Goal: Transaction & Acquisition: Purchase product/service

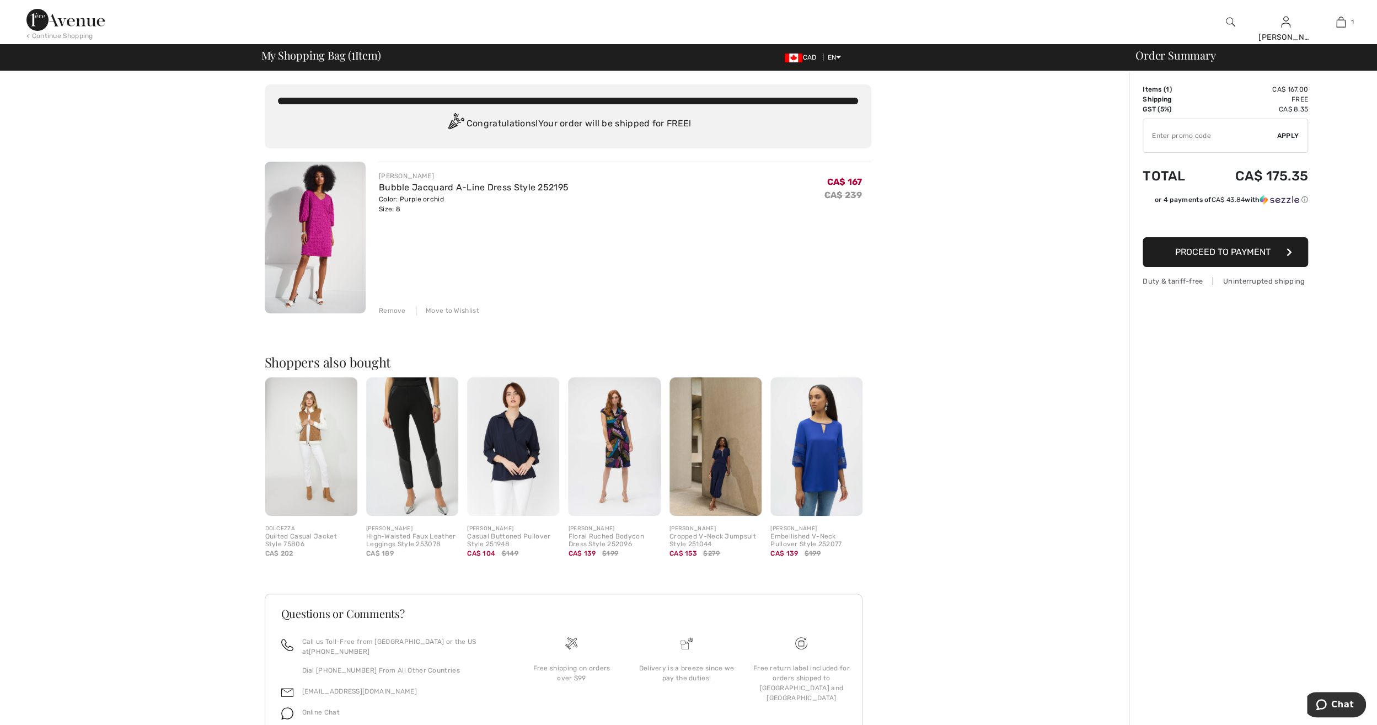
click at [1231, 255] on span "Proceed to Payment" at bounding box center [1222, 252] width 95 height 10
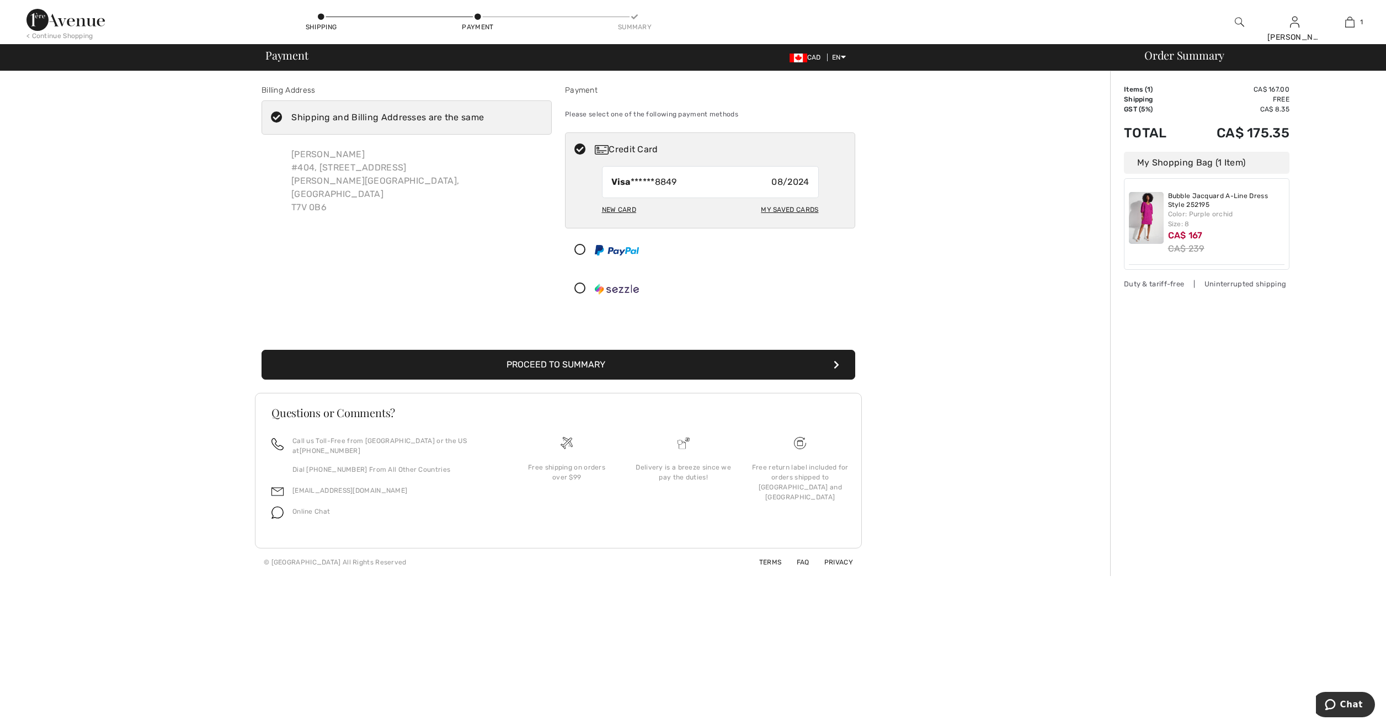
click at [323, 21] on div "Shipping" at bounding box center [320, 22] width 33 height 20
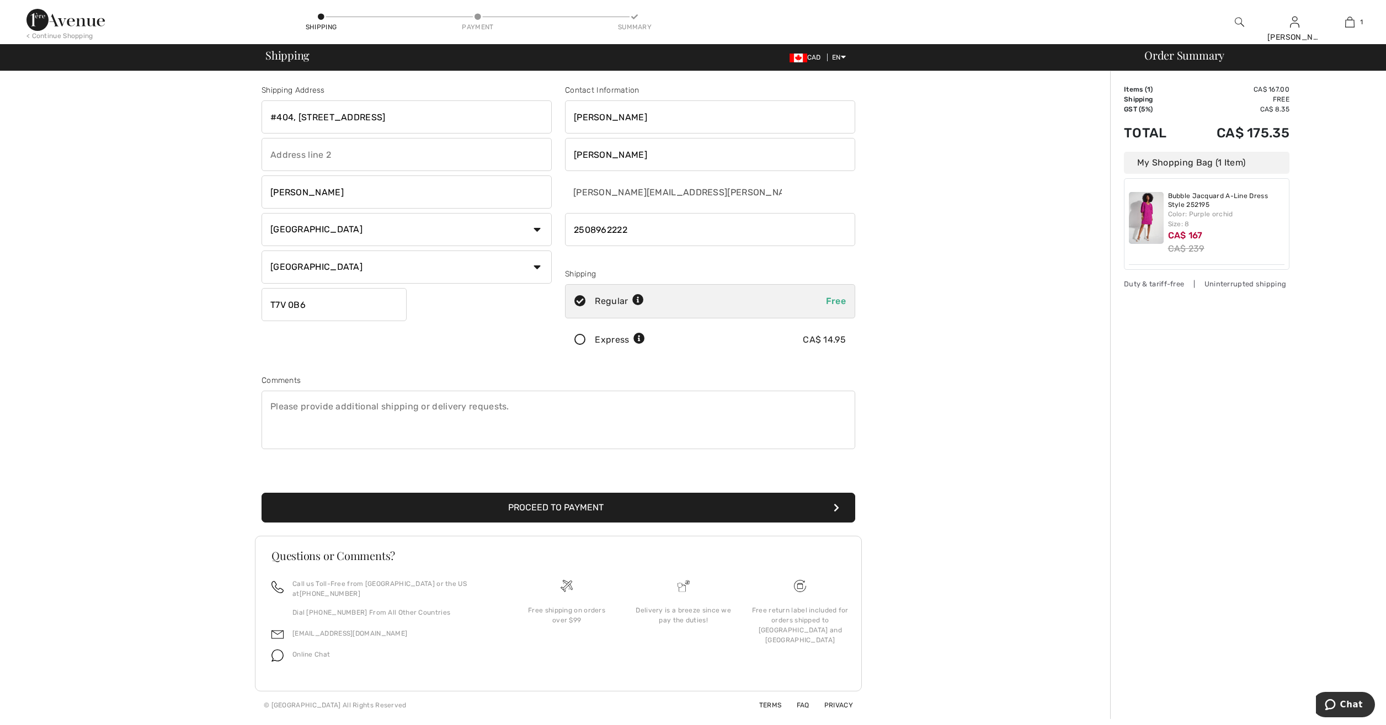
drag, startPoint x: 402, startPoint y: 117, endPoint x: 192, endPoint y: 118, distance: 210.2
click at [192, 118] on div "Shipping Address #404, 121 Tocher Avenue Hinton Country Canada United States Af…" at bounding box center [558, 395] width 1103 height 648
type input "536 15 ST S"
drag, startPoint x: 318, startPoint y: 200, endPoint x: 262, endPoint y: 195, distance: 55.9
click at [262, 195] on input "Hinton" at bounding box center [406, 191] width 290 height 33
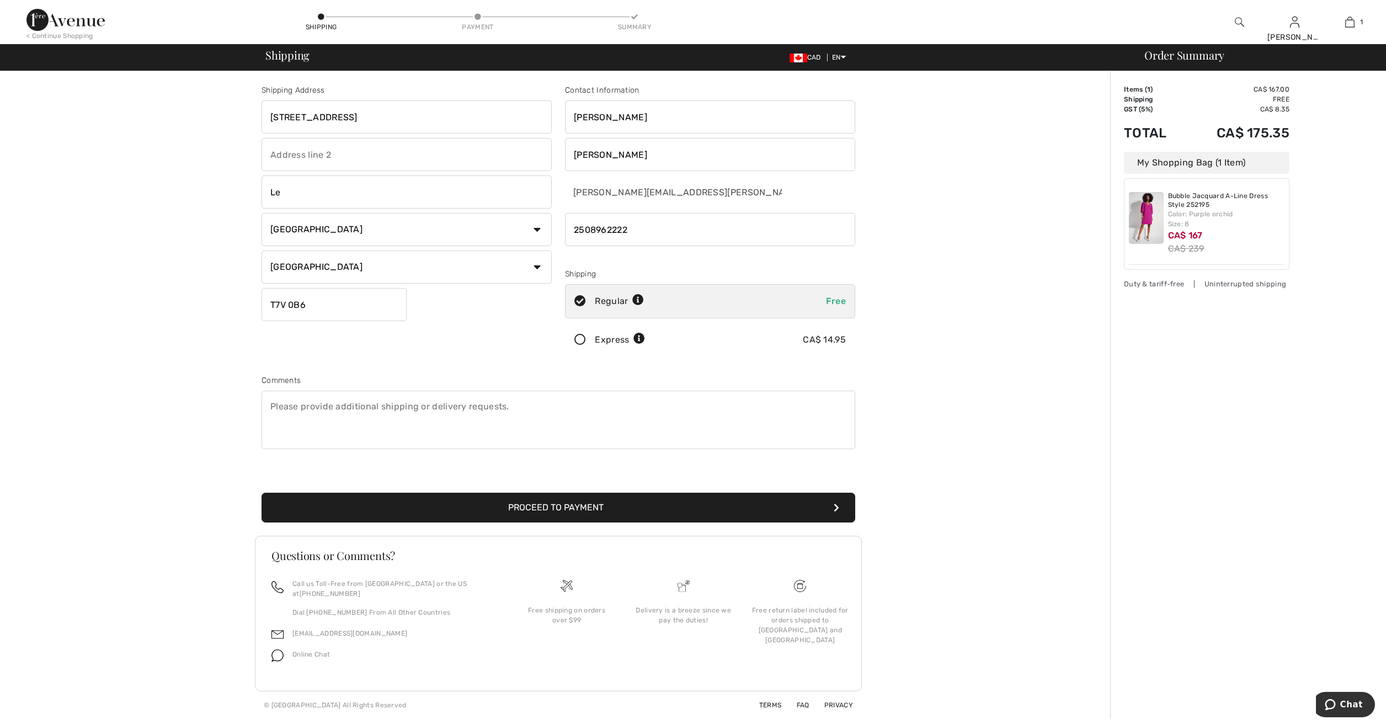
type input "Lethbridge"
drag, startPoint x: 323, startPoint y: 305, endPoint x: 250, endPoint y: 297, distance: 73.3
click at [250, 297] on div "Shipping Address 536 15 ST S Lethbridge Country Canada United States Afghanista…" at bounding box center [558, 395] width 1103 height 648
type input "T1J2Z7"
click at [629, 505] on button "Proceed to Payment" at bounding box center [558, 508] width 594 height 30
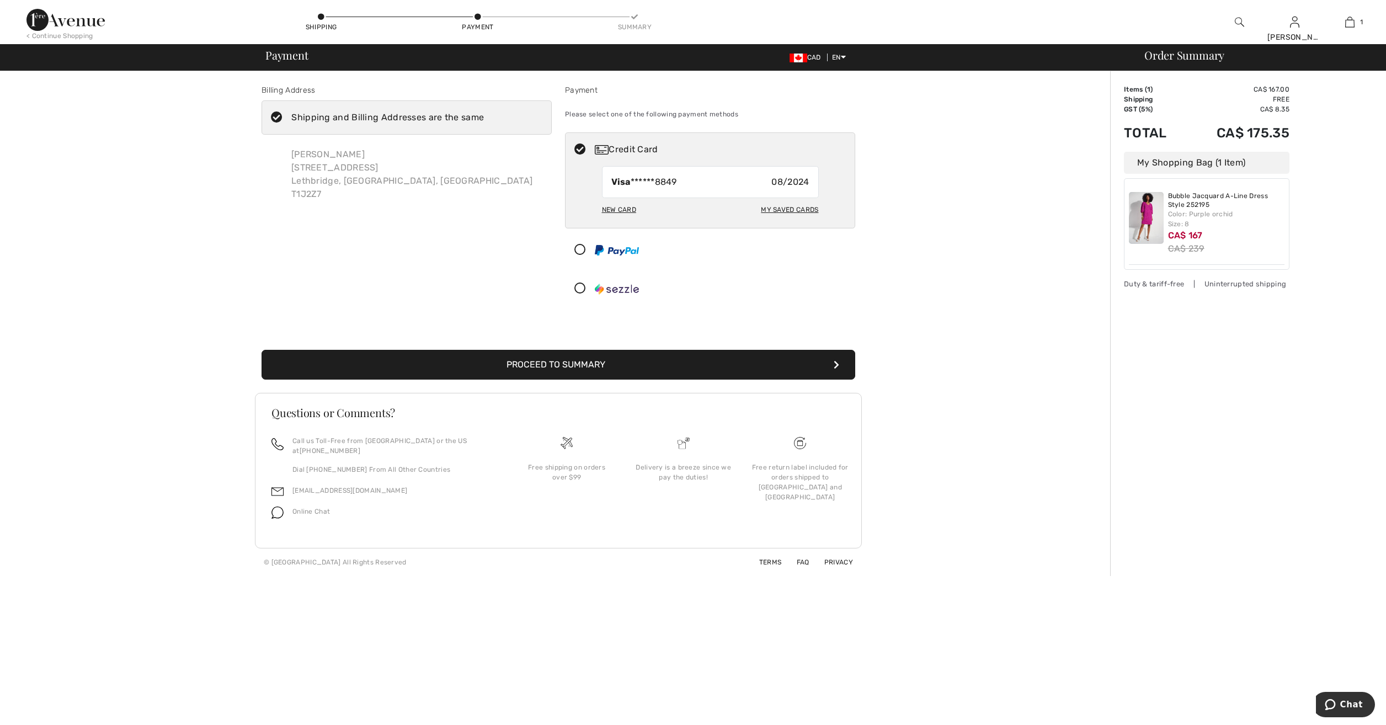
click at [277, 116] on icon at bounding box center [276, 118] width 29 height 12
click at [484, 116] on input "Shipping and Billing Addresses are the same" at bounding box center [487, 117] width 7 height 33
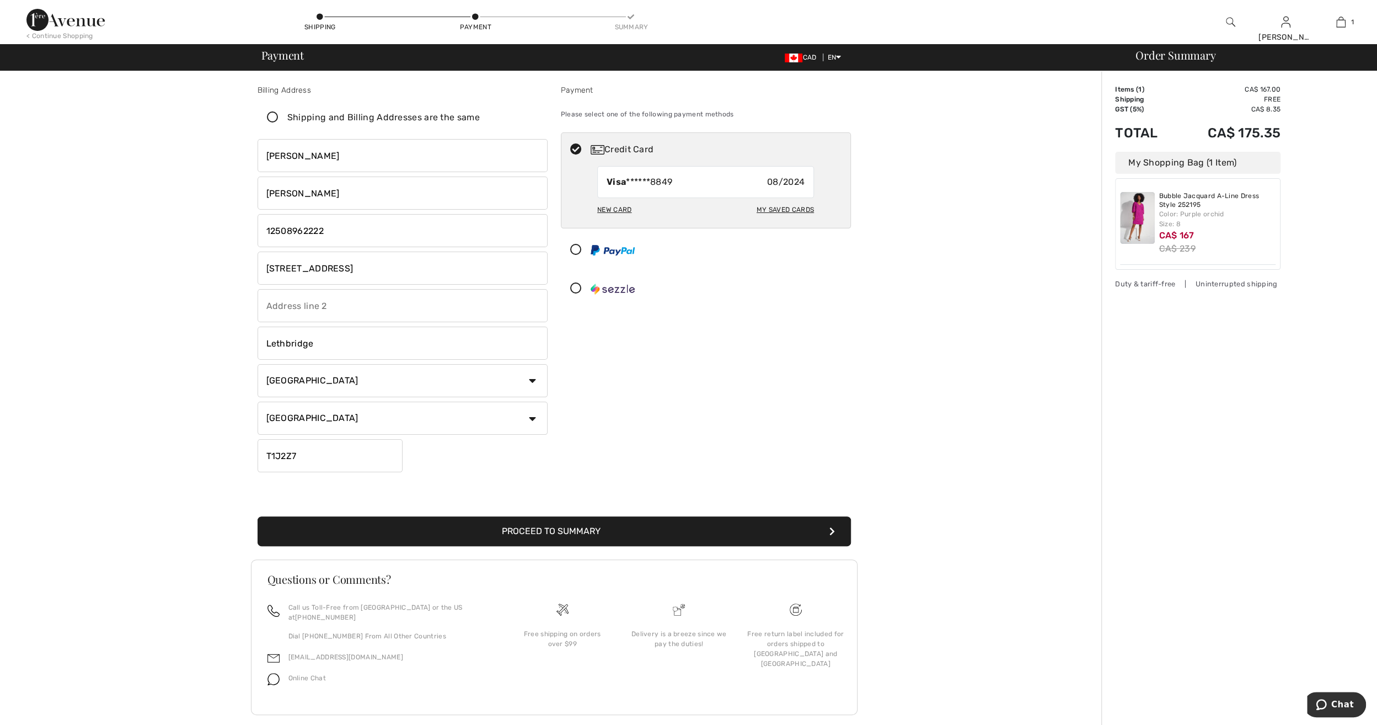
checkbox input "false"
drag, startPoint x: 336, startPoint y: 269, endPoint x: 223, endPoint y: 261, distance: 112.8
click at [223, 261] on div "Billing Address Shipping and Billing Addresses are the same Kimberly Willms 536…" at bounding box center [554, 406] width 1095 height 671
type input "1"
type input "170 Crossbow Place"
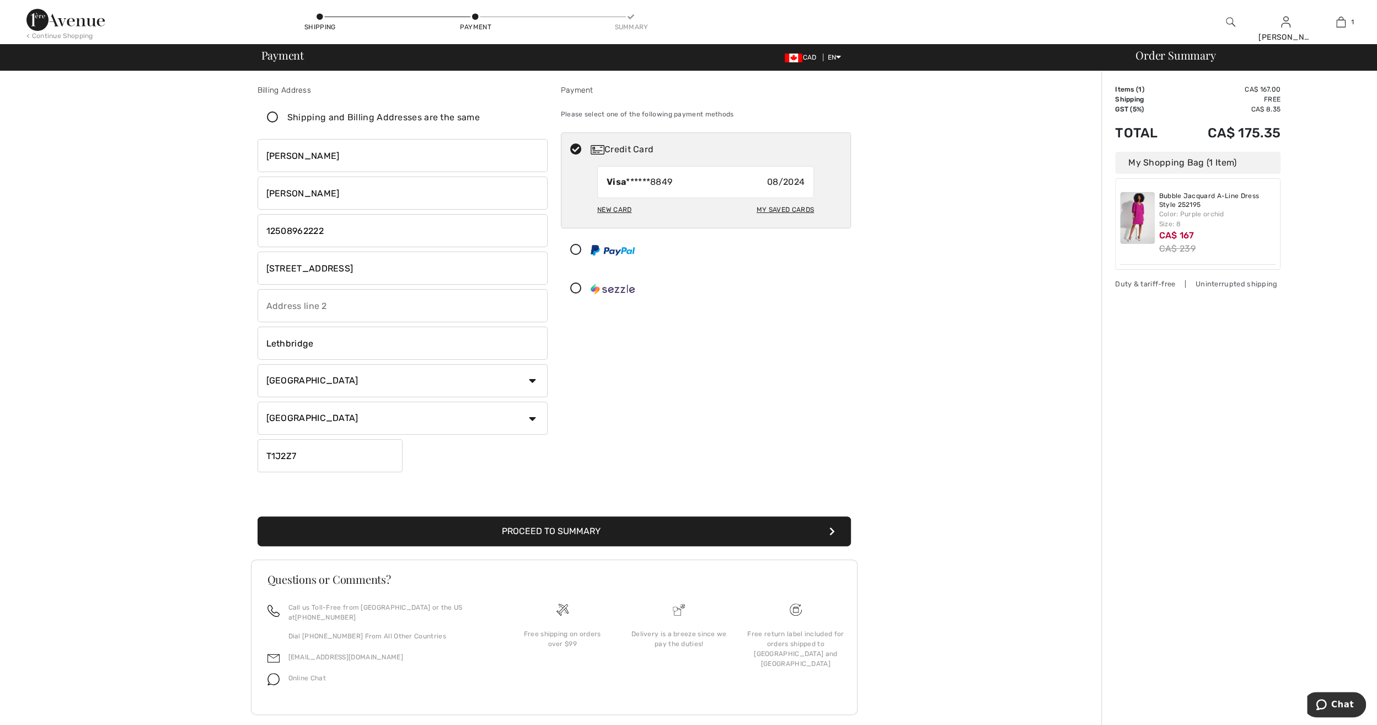
type input "Unit 115"
drag, startPoint x: 340, startPoint y: 268, endPoint x: 235, endPoint y: 267, distance: 104.8
click at [235, 267] on div "Billing Address Shipping and Billing Addresses are the same Kimberly Willms 536…" at bounding box center [554, 406] width 1095 height 671
type input "170 Crossbow Place"
type input "Canmore"
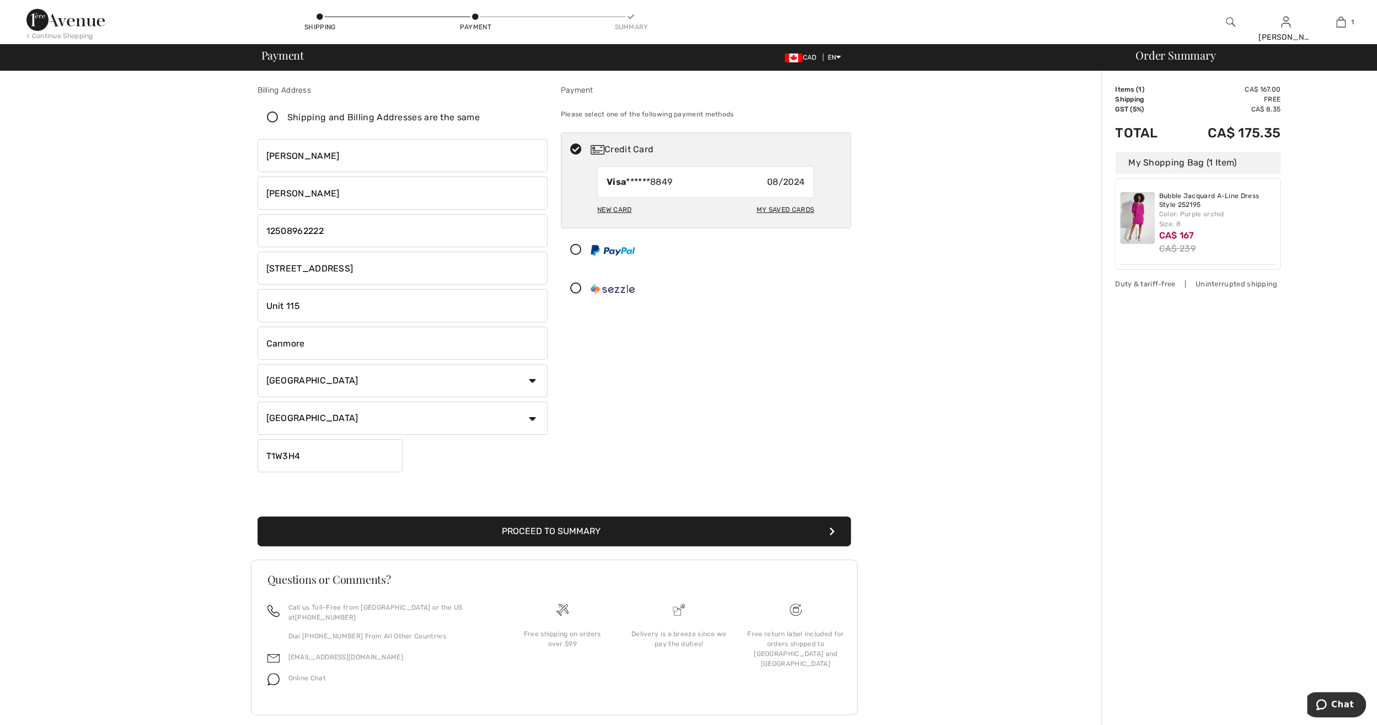
type input "T1W3H4"
click at [616, 208] on div "New Card" at bounding box center [614, 209] width 34 height 19
radio input "true"
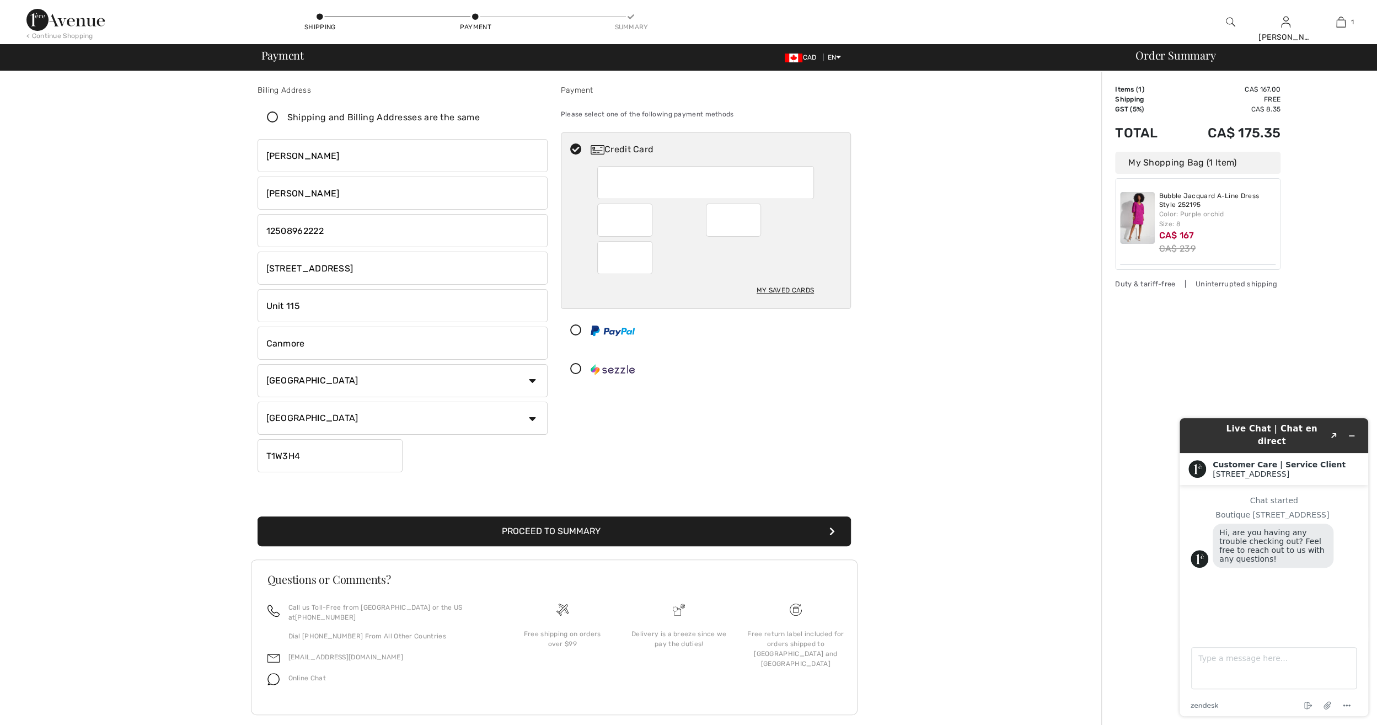
click at [838, 400] on div "Payment Please select one of the following payment methods Credit Card Visa ***…" at bounding box center [705, 280] width 303 height 392
click at [648, 534] on button "Proceed to Summary" at bounding box center [555, 531] width 594 height 30
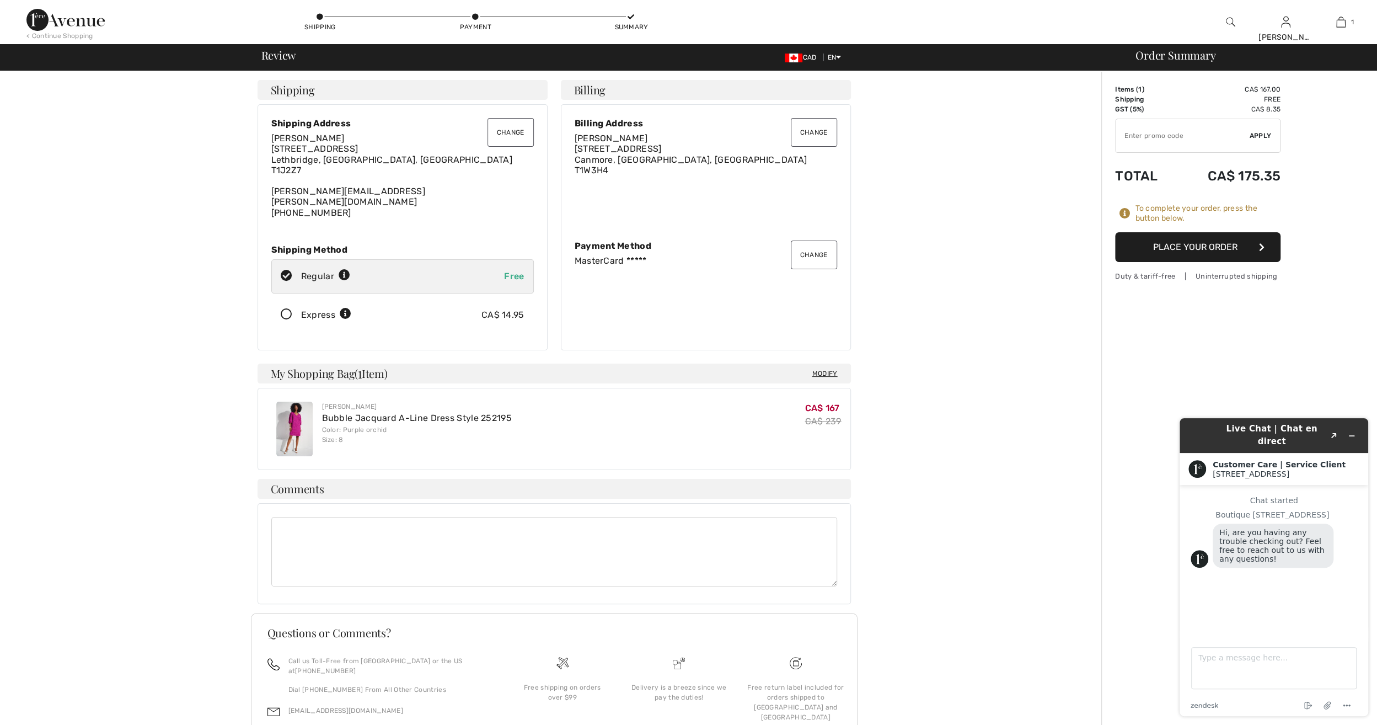
click at [510, 131] on button "Change" at bounding box center [511, 132] width 46 height 29
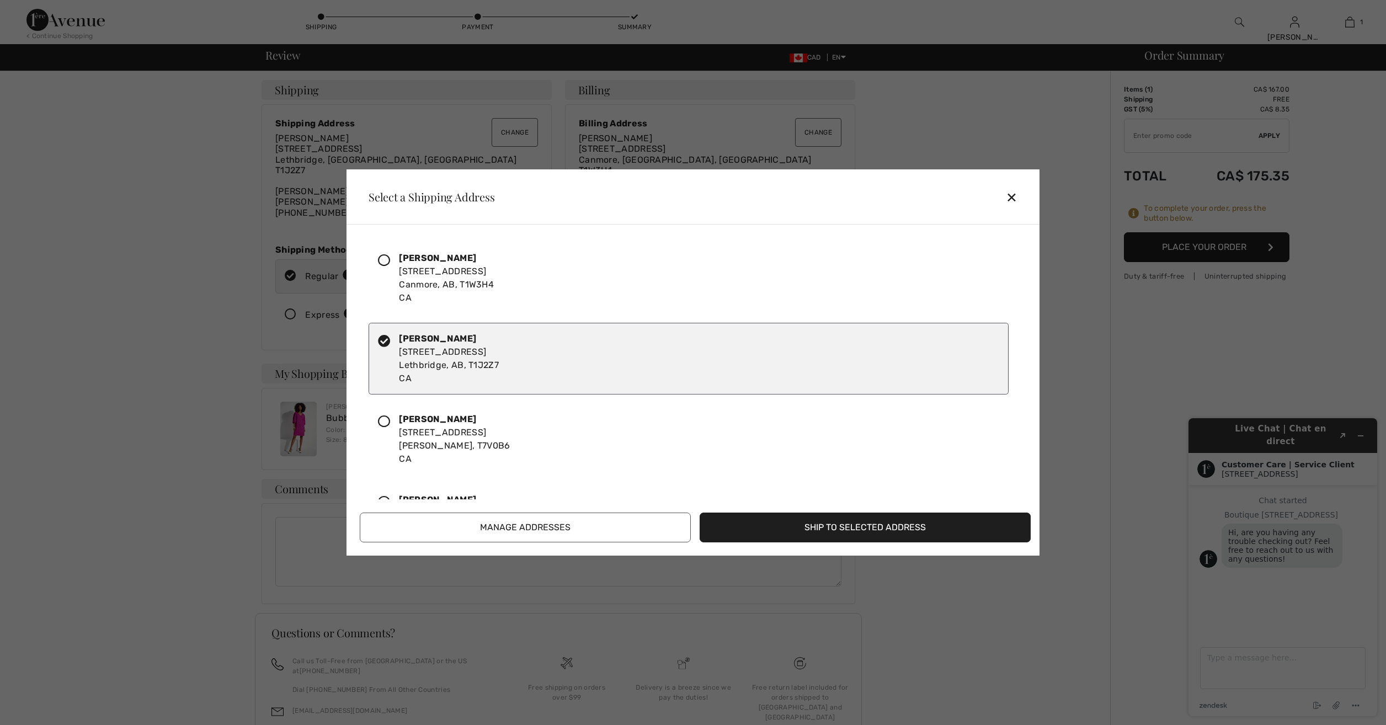
click at [434, 332] on div "[PERSON_NAME] [STREET_ADDRESS]" at bounding box center [449, 358] width 100 height 53
click at [873, 527] on button "Ship to Selected Address" at bounding box center [864, 527] width 331 height 30
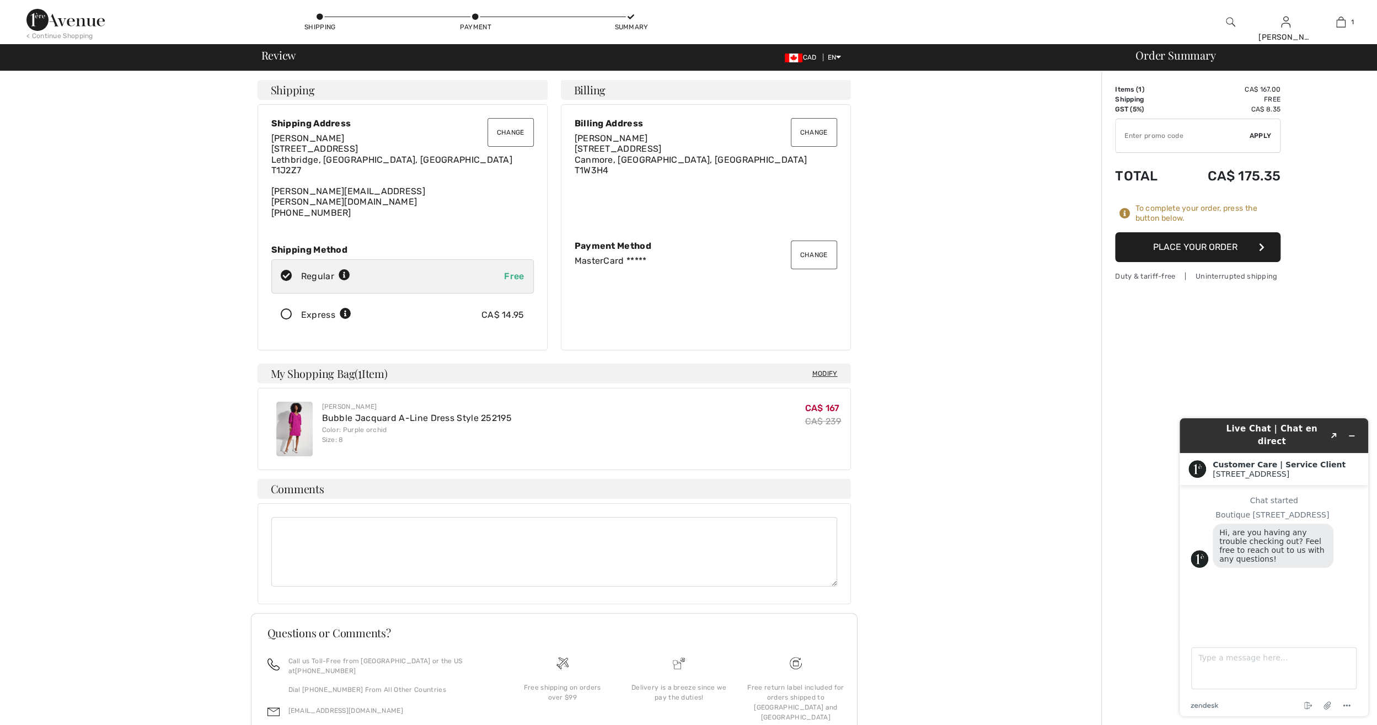
click at [507, 134] on button "Change" at bounding box center [511, 132] width 46 height 29
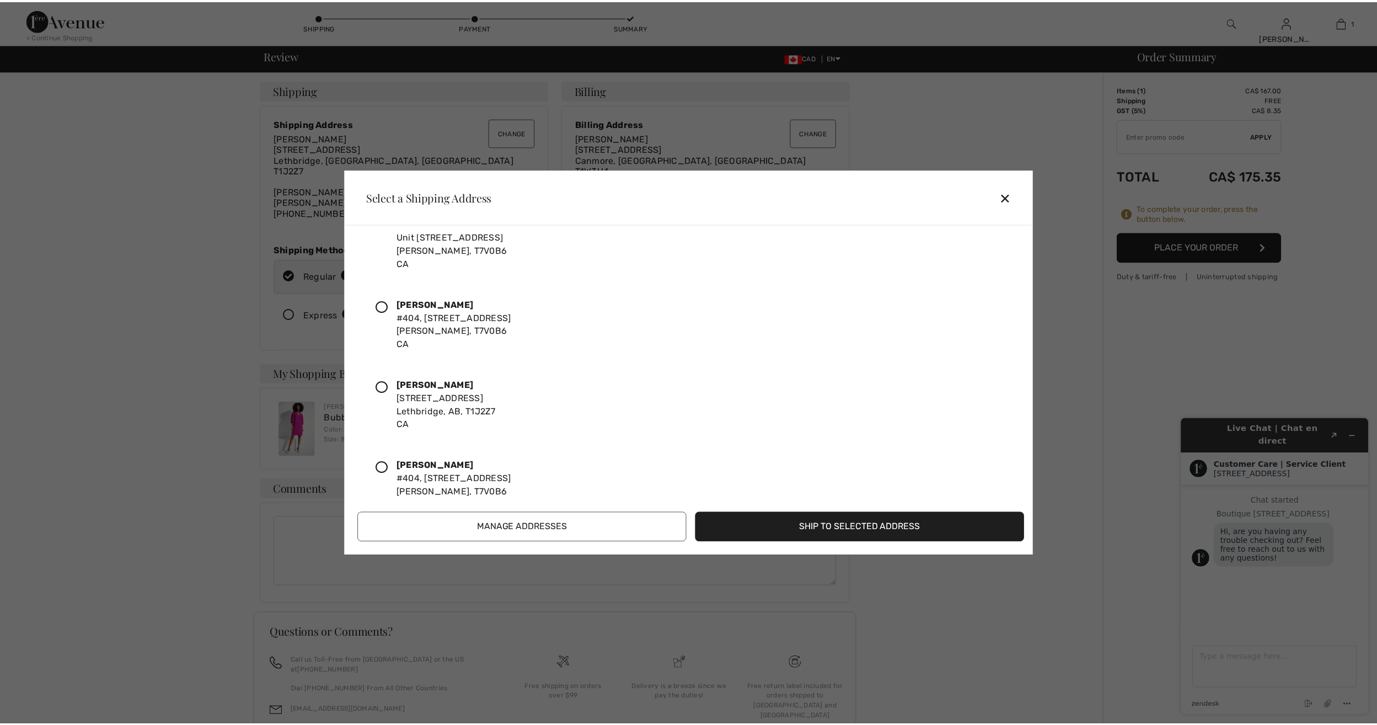
scroll to position [464, 0]
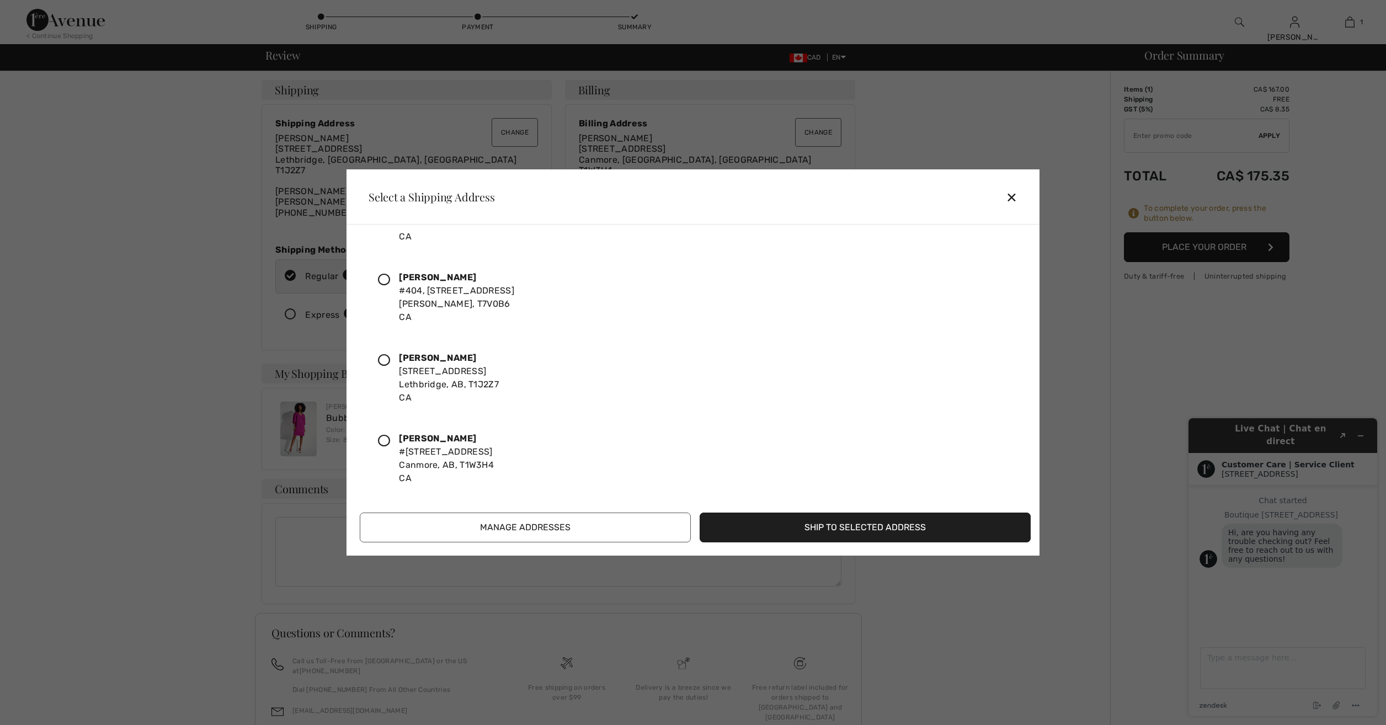
click at [427, 360] on strong "[PERSON_NAME]" at bounding box center [437, 357] width 77 height 10
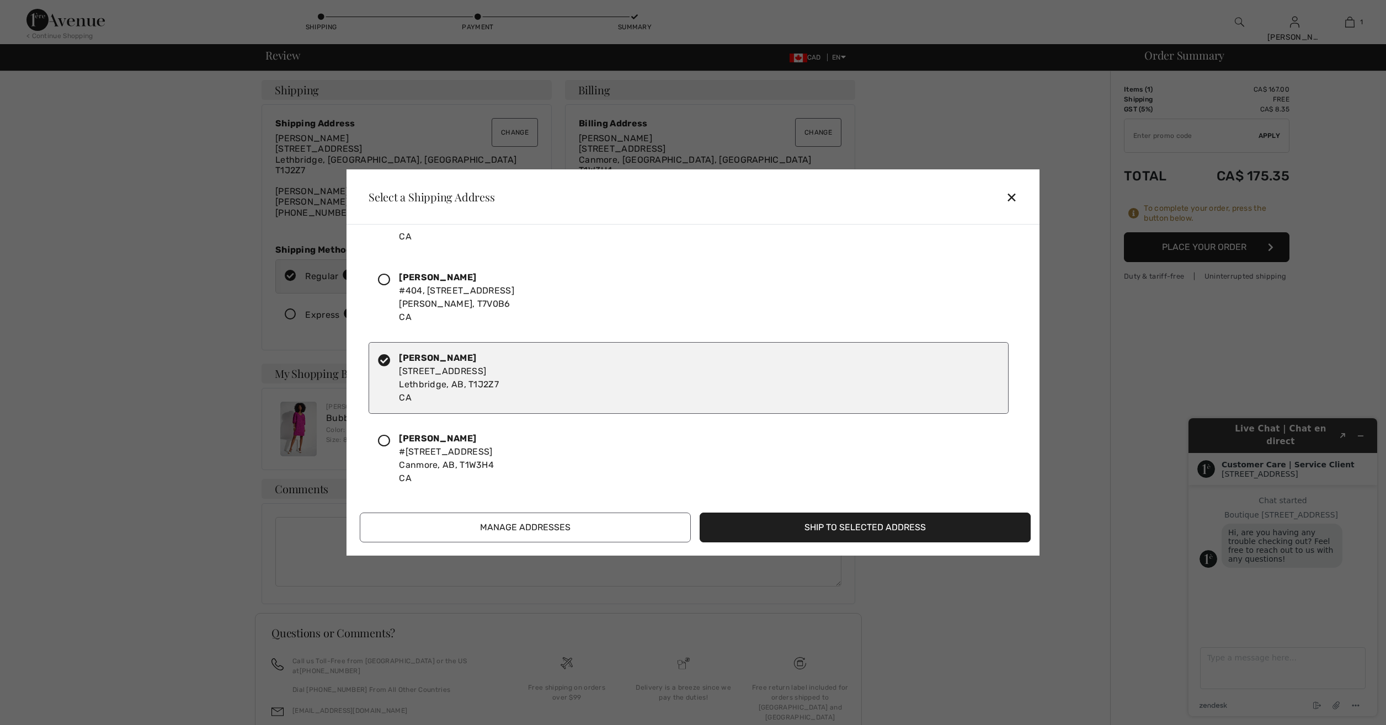
click at [855, 528] on button "Ship to Selected Address" at bounding box center [864, 527] width 331 height 30
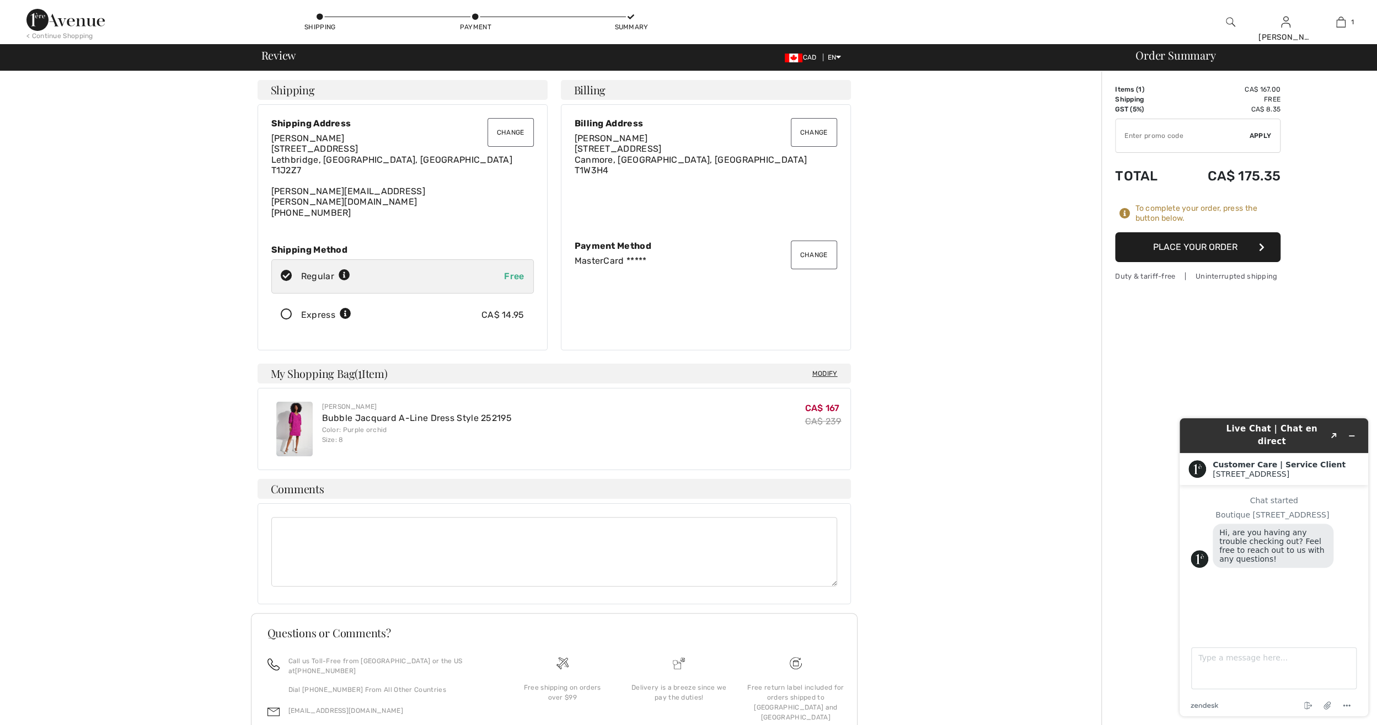
click at [319, 18] on icon at bounding box center [320, 17] width 7 height 7
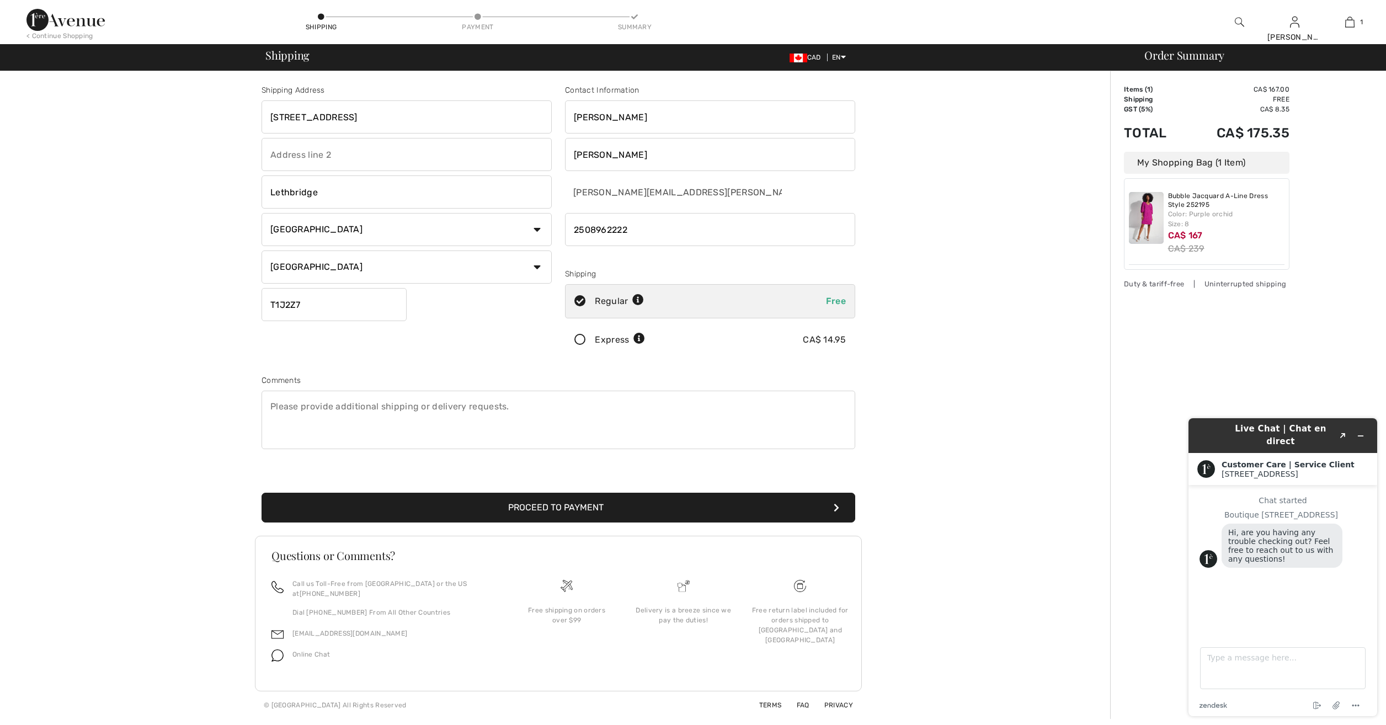
click at [1020, 392] on div "Shipping Address 536 - 15 Street South Lethbridge Country Canada United States …" at bounding box center [558, 395] width 1103 height 648
click at [489, 508] on button "Proceed to Payment" at bounding box center [558, 508] width 594 height 30
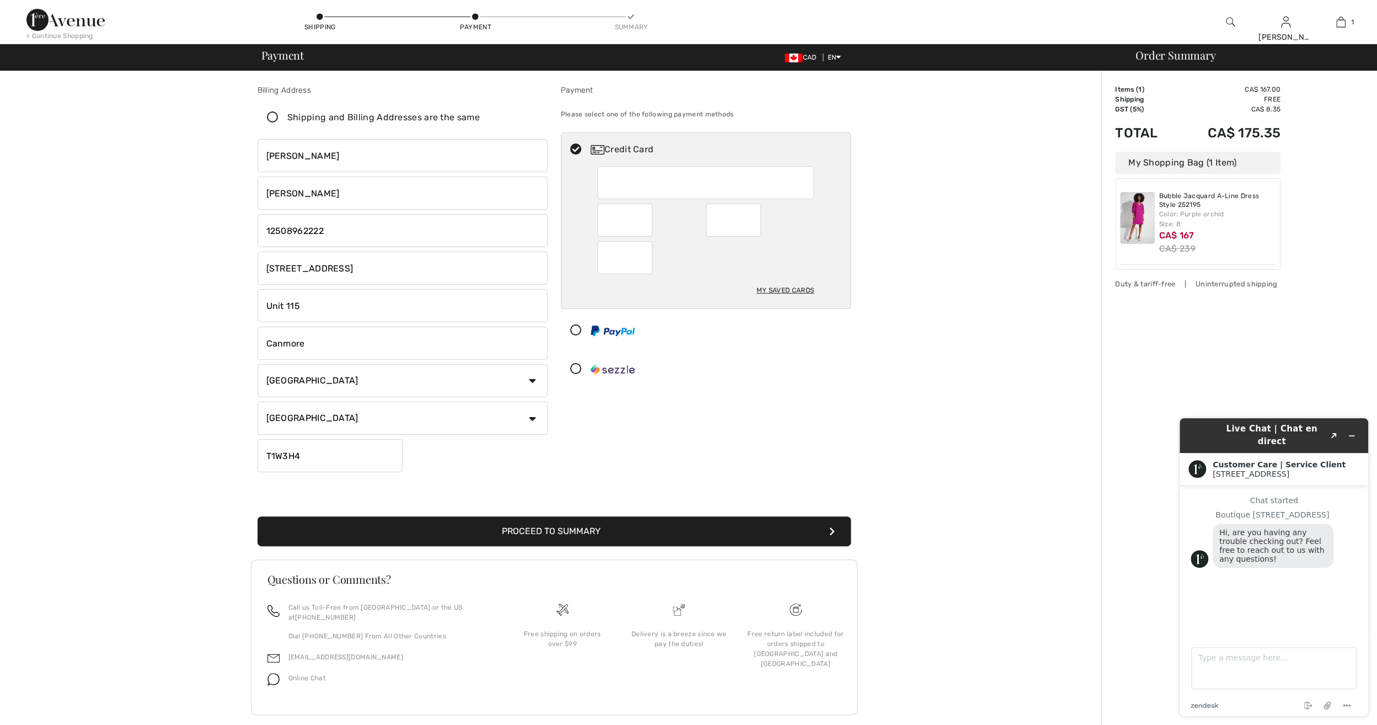
click at [802, 407] on div "Payment Please select one of the following payment methods Credit Card My Saved…" at bounding box center [705, 280] width 303 height 392
click at [612, 531] on button "Proceed to Summary" at bounding box center [555, 531] width 594 height 30
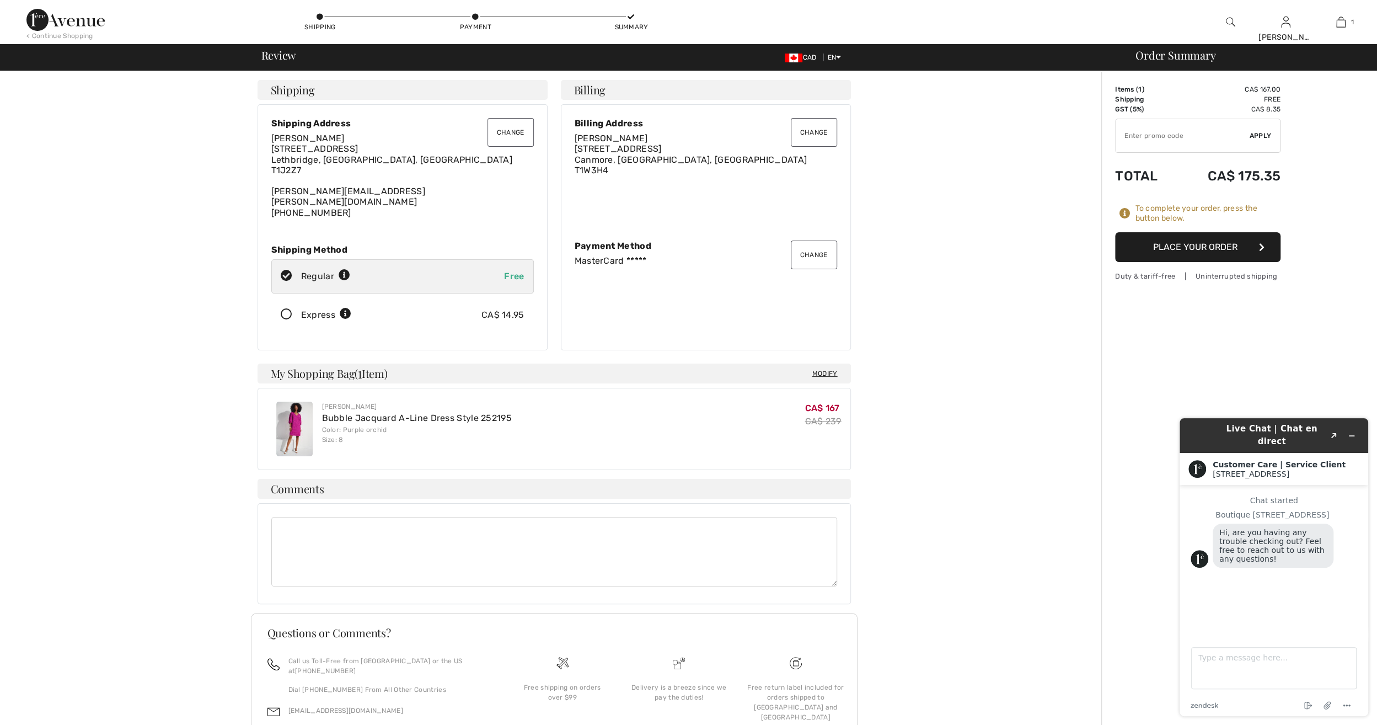
click at [1214, 244] on button "Place Your Order" at bounding box center [1197, 247] width 165 height 30
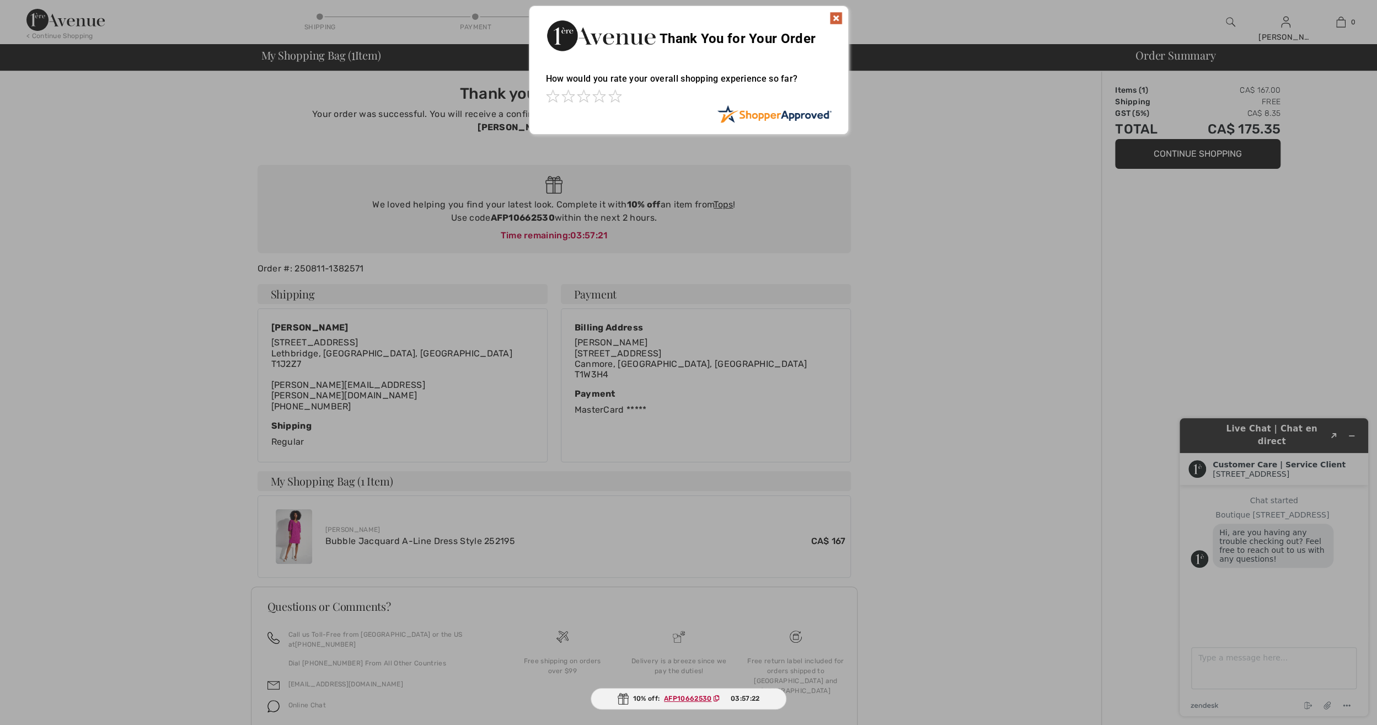
click at [835, 19] on img at bounding box center [836, 18] width 13 height 13
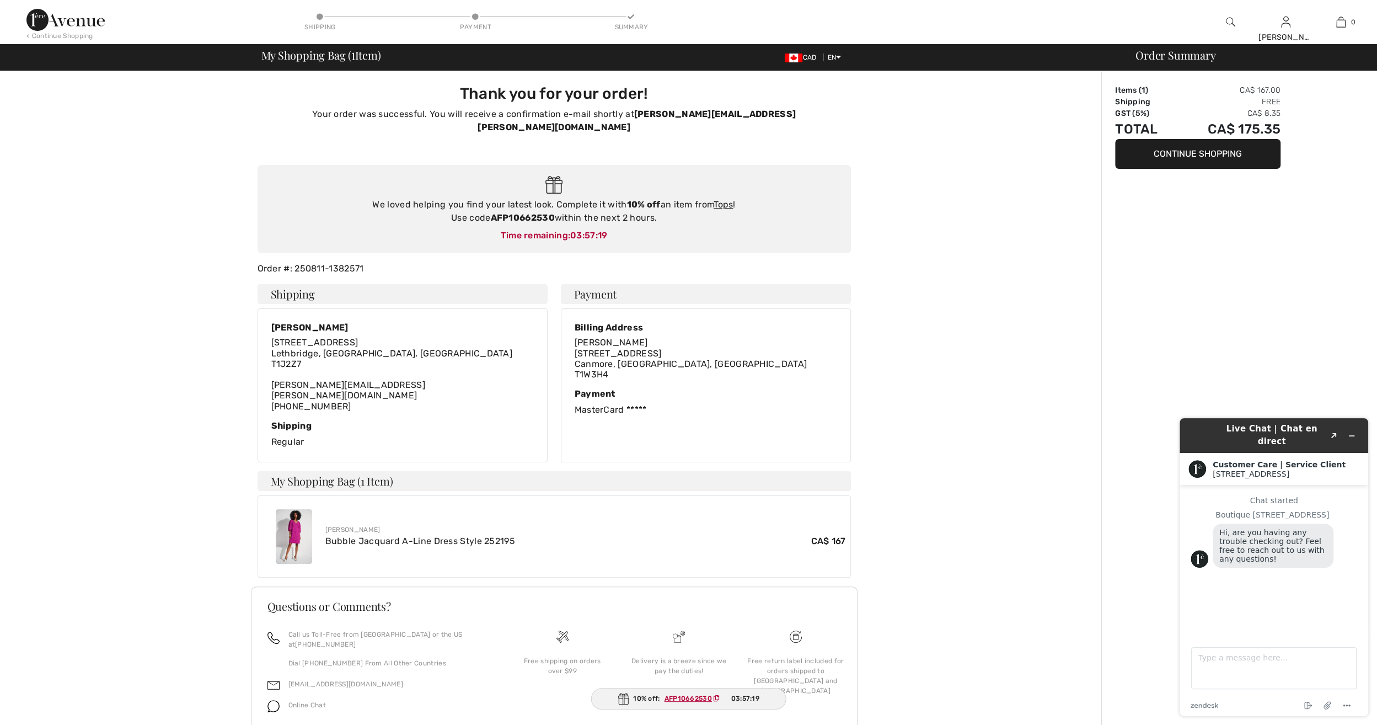
click at [1179, 157] on button "Continue Shopping" at bounding box center [1197, 154] width 165 height 30
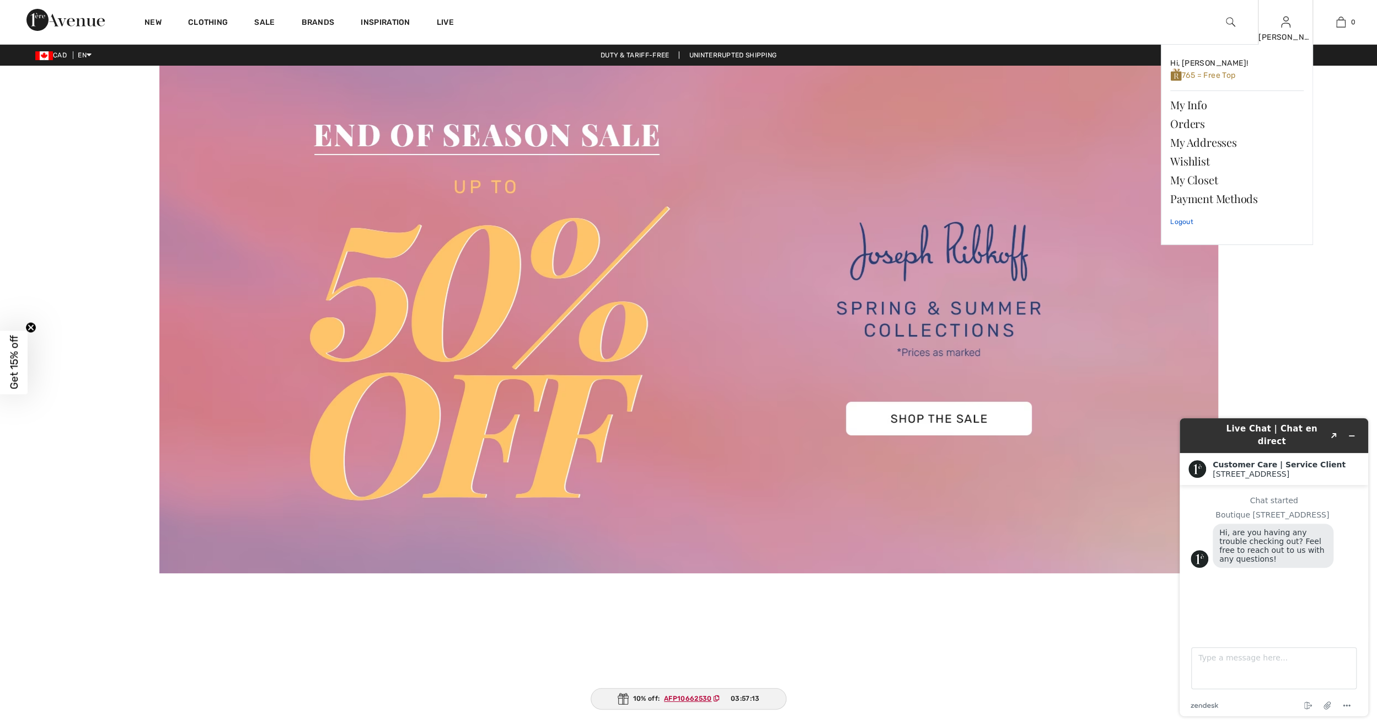
click at [1177, 217] on link "Logout" at bounding box center [1236, 222] width 133 height 28
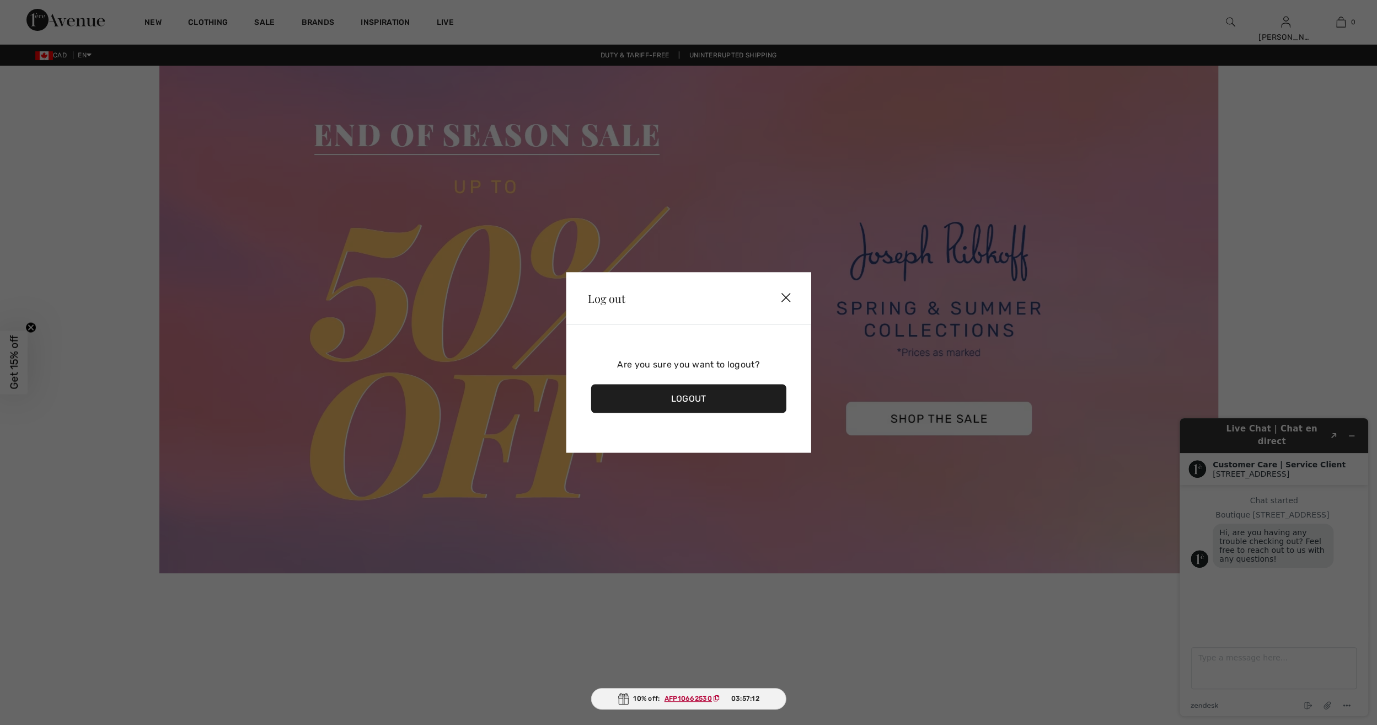
click at [735, 399] on div "Logout" at bounding box center [689, 398] width 196 height 29
